Goal: Obtain resource: Download file/media

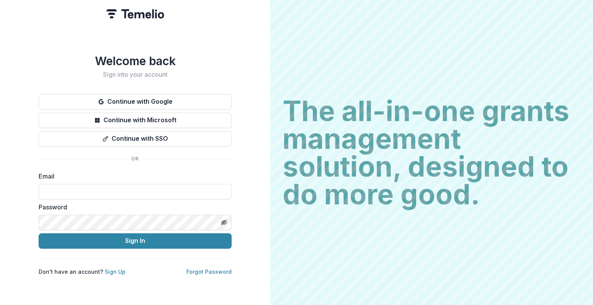
type input "**********"
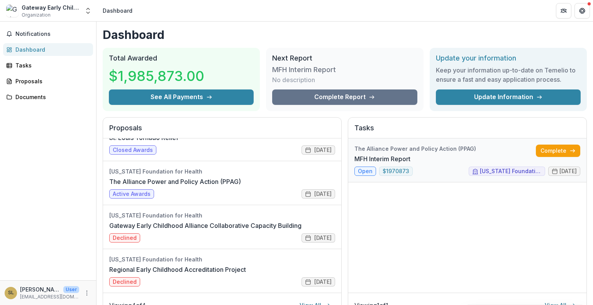
click at [363, 164] on link "MFH Interim Report" at bounding box center [382, 158] width 56 height 9
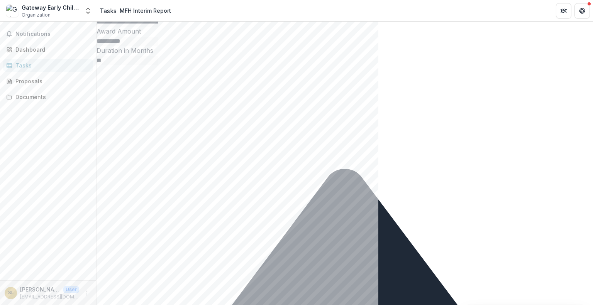
scroll to position [253, 0]
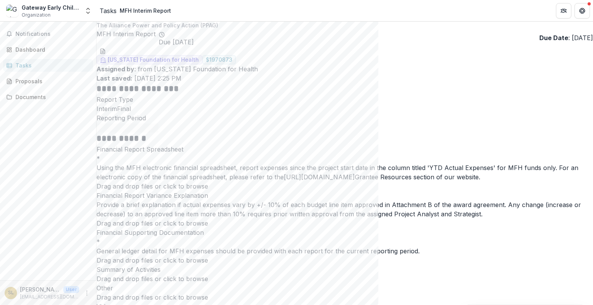
scroll to position [0, 0]
click at [106, 50] on icon "download-word-button" at bounding box center [103, 52] width 6 height 6
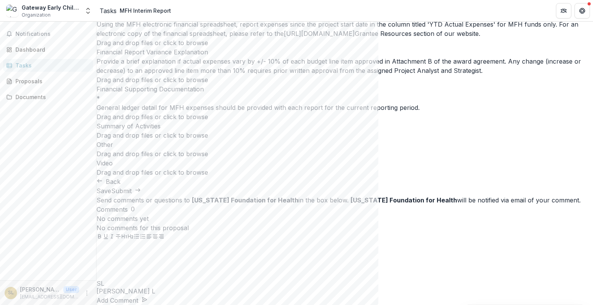
scroll to position [206, 0]
